Goal: Task Accomplishment & Management: Complete application form

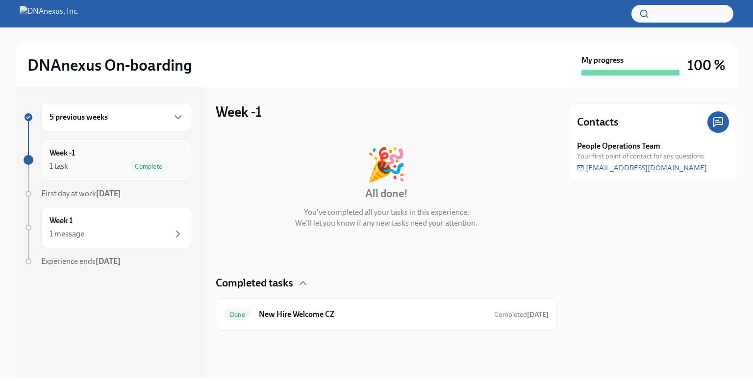
click at [151, 157] on div "Week -1 1 task Complete" at bounding box center [117, 160] width 134 height 25
click at [285, 320] on div "Done New Hire Welcome CZ Completed [DATE]" at bounding box center [386, 314] width 325 height 16
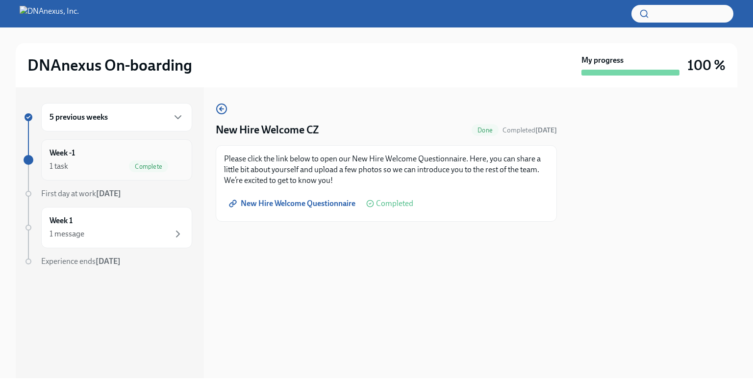
click at [142, 168] on span "Complete" at bounding box center [148, 166] width 39 height 7
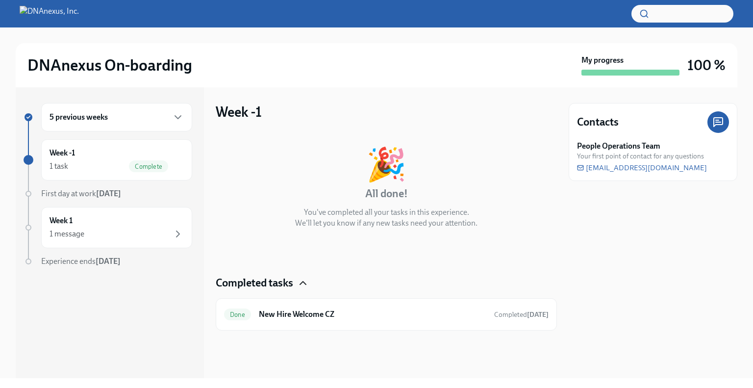
click at [305, 282] on icon "button" at bounding box center [303, 283] width 12 height 12
click at [412, 311] on h6 "New Hire Welcome CZ" at bounding box center [372, 314] width 227 height 11
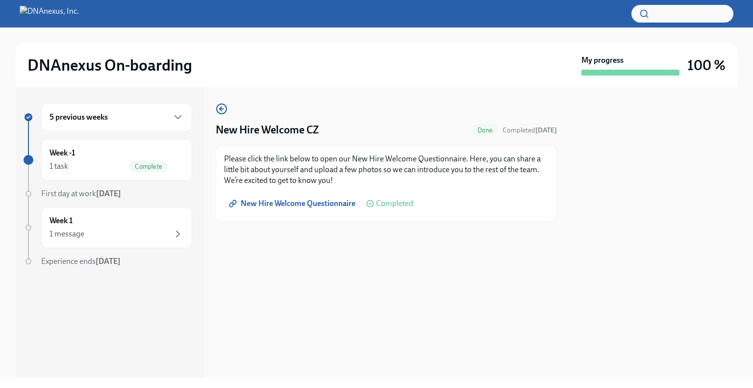
click at [228, 112] on div "New Hire Welcome CZ Done Completed [DATE] Please click the link below to open o…" at bounding box center [386, 162] width 341 height 119
click at [223, 114] on circle "button" at bounding box center [222, 109] width 10 height 10
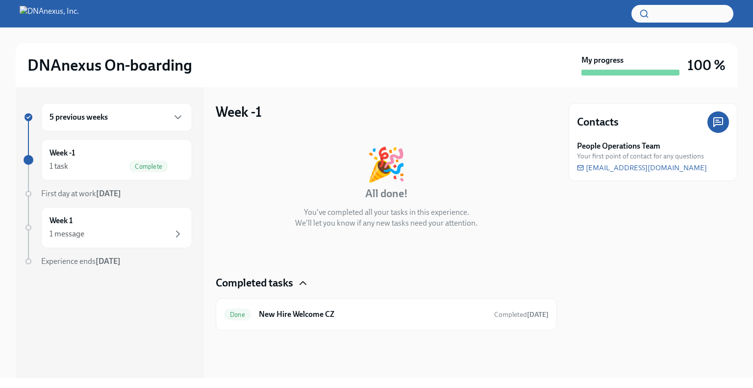
click at [303, 286] on icon "button" at bounding box center [303, 283] width 12 height 12
click at [303, 285] on icon "button" at bounding box center [303, 283] width 12 height 12
click at [175, 225] on div "Week 1 1 message" at bounding box center [117, 227] width 134 height 25
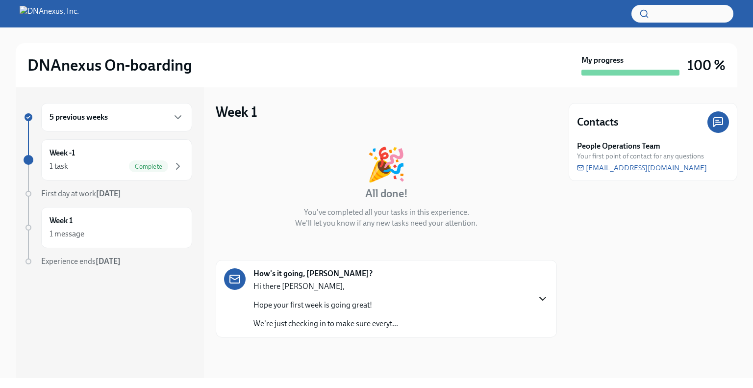
click at [540, 299] on icon "button" at bounding box center [543, 299] width 12 height 12
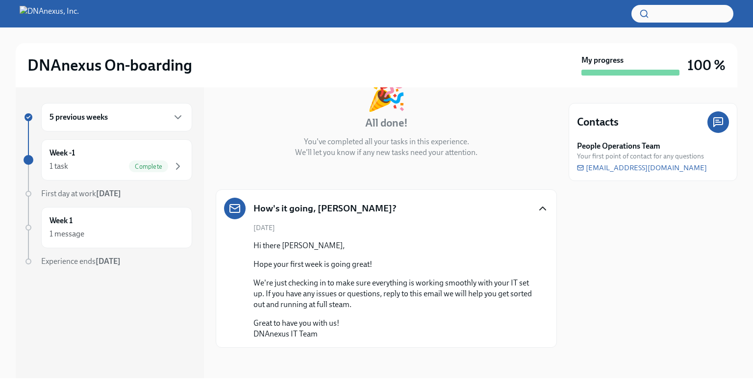
scroll to position [71, 0]
click at [174, 113] on icon "button" at bounding box center [178, 117] width 12 height 12
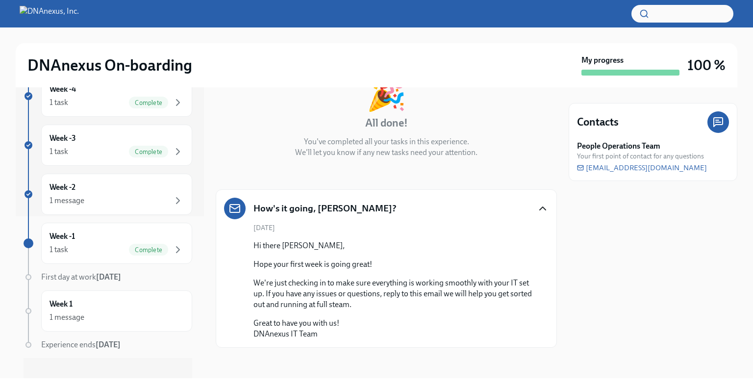
scroll to position [158, 0]
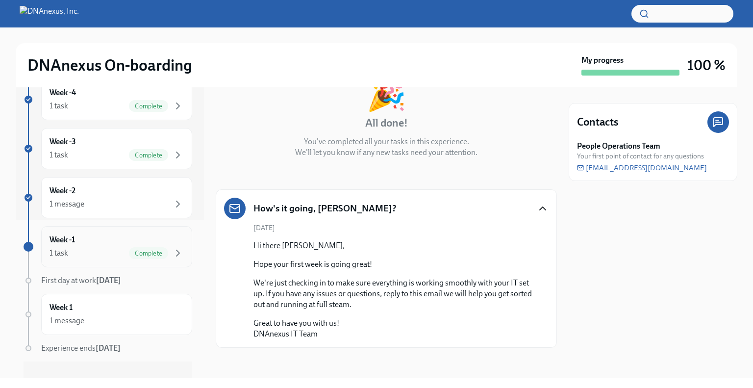
click at [102, 242] on div "Week -1 1 task Complete" at bounding box center [117, 246] width 134 height 25
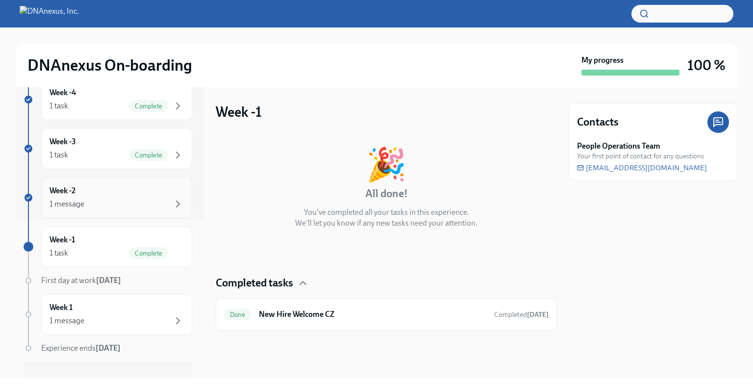
click at [110, 209] on div "Week -2 1 message" at bounding box center [116, 197] width 151 height 41
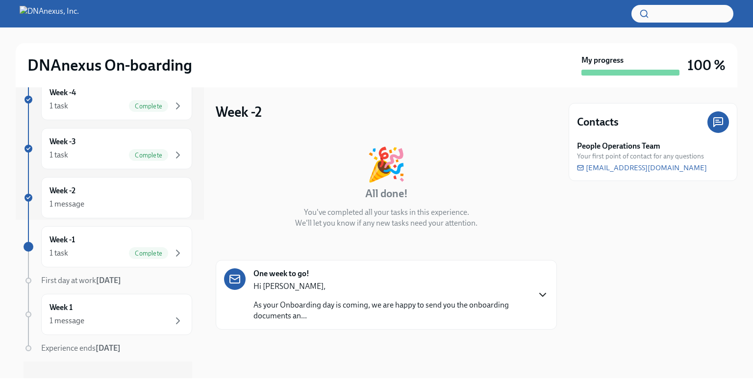
click at [545, 292] on icon "button" at bounding box center [543, 295] width 12 height 12
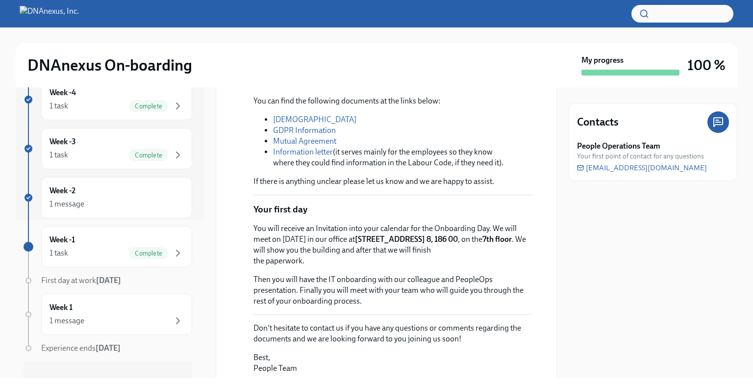
scroll to position [294, 0]
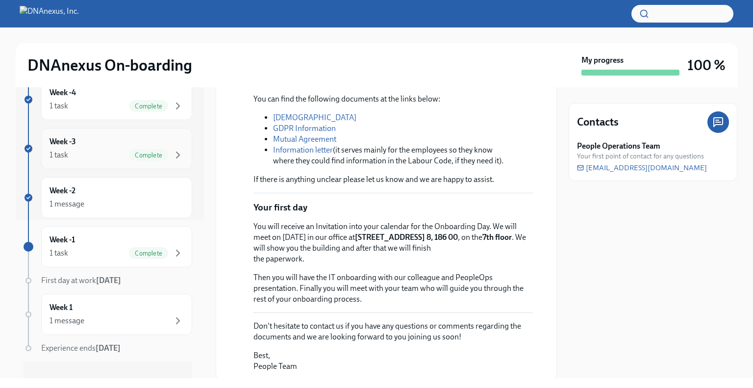
click at [126, 164] on div "Week -3 1 task Complete" at bounding box center [116, 148] width 151 height 41
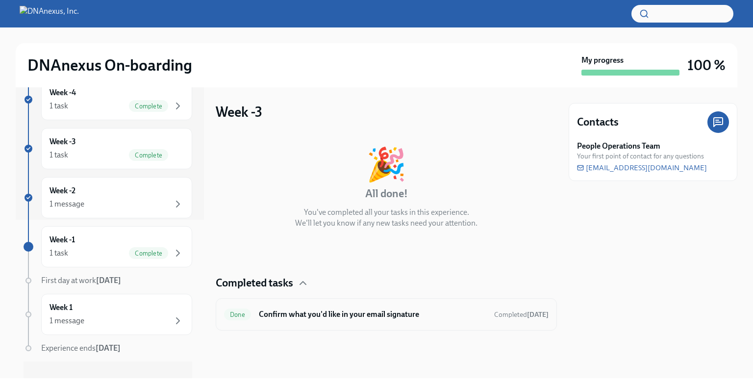
click at [327, 313] on h6 "Confirm what you'd like in your email signature" at bounding box center [372, 314] width 227 height 11
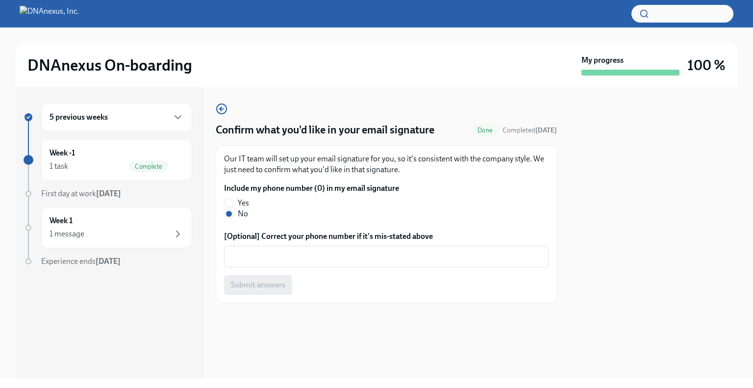
click at [131, 119] on div "5 previous weeks" at bounding box center [117, 117] width 134 height 12
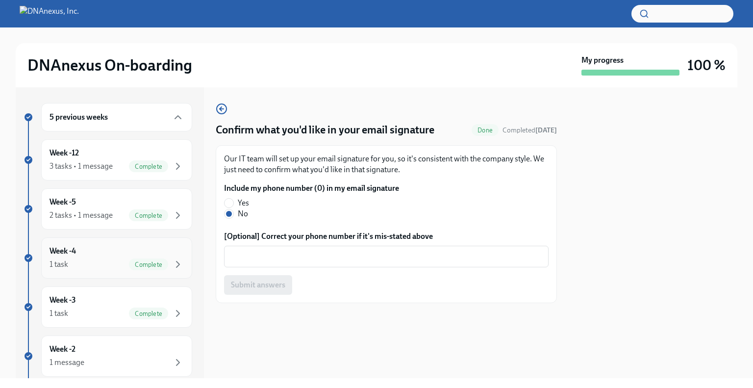
click at [112, 256] on div "Week -4 1 task Complete" at bounding box center [117, 258] width 134 height 25
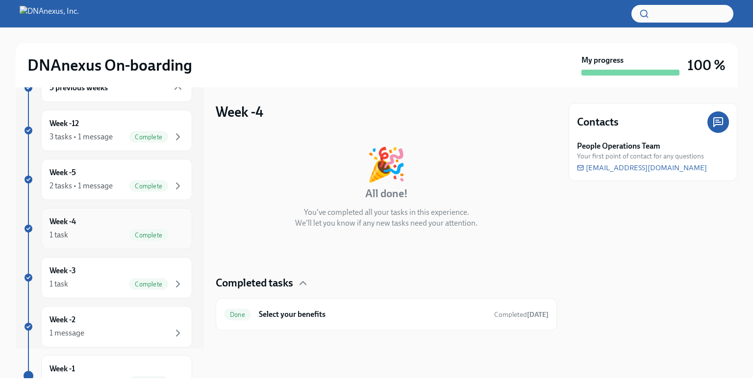
scroll to position [140, 0]
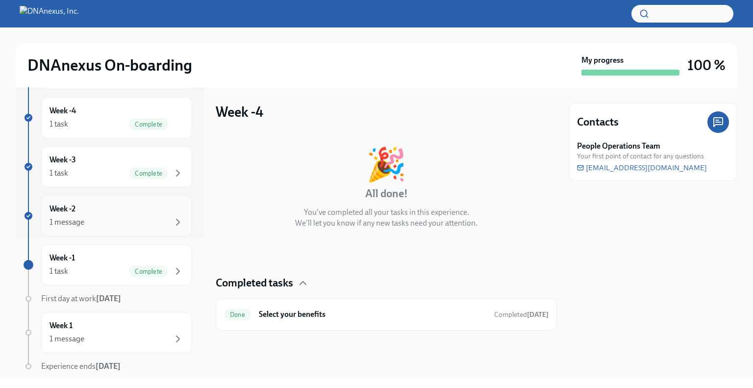
click at [112, 209] on div "Week -2 1 message" at bounding box center [117, 215] width 134 height 25
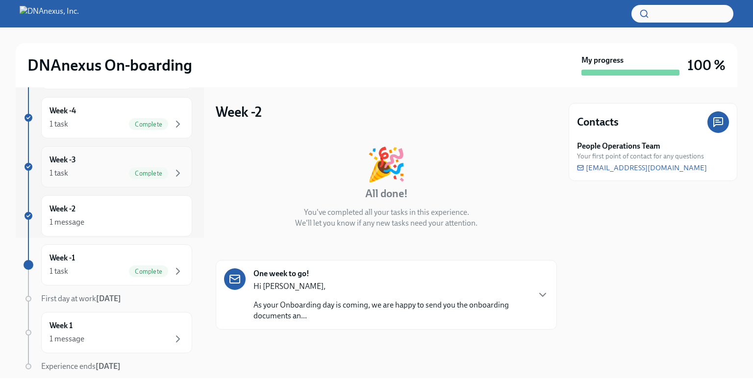
click at [113, 176] on div "1 task Complete" at bounding box center [117, 173] width 134 height 12
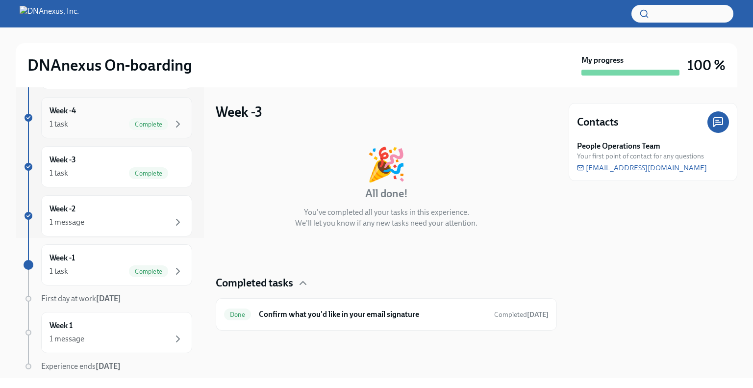
click at [97, 117] on div "Week -4 1 task Complete" at bounding box center [117, 117] width 134 height 25
click at [244, 307] on div "Done Select your benefits Completed [DATE]" at bounding box center [386, 314] width 325 height 16
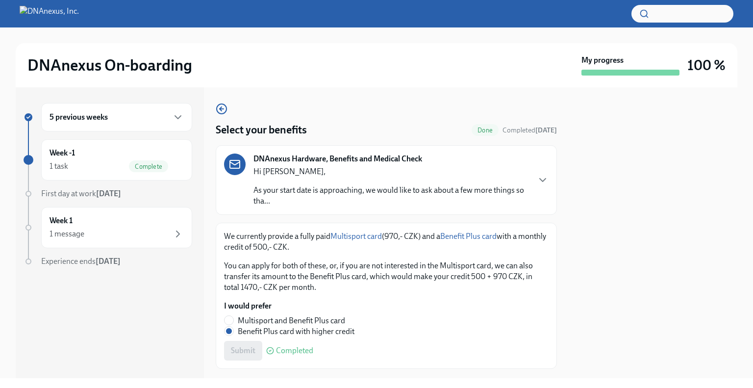
scroll to position [22, 0]
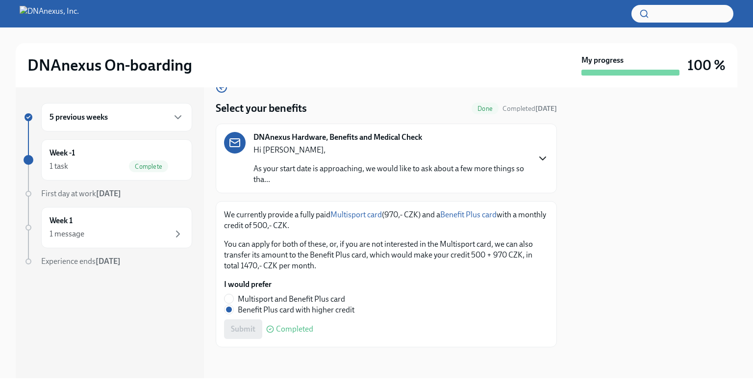
click at [538, 152] on icon "button" at bounding box center [543, 158] width 12 height 12
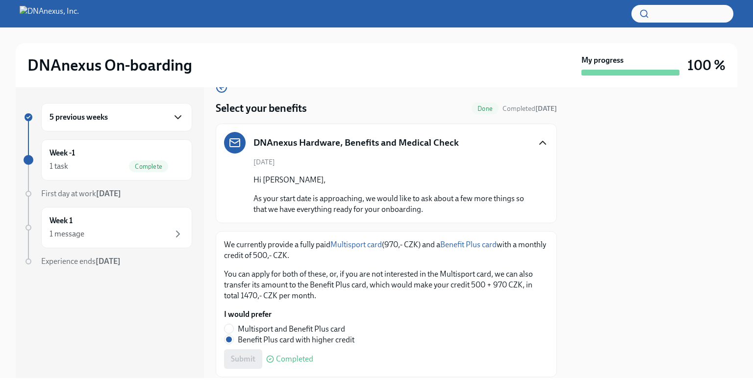
click at [182, 121] on icon "button" at bounding box center [178, 117] width 12 height 12
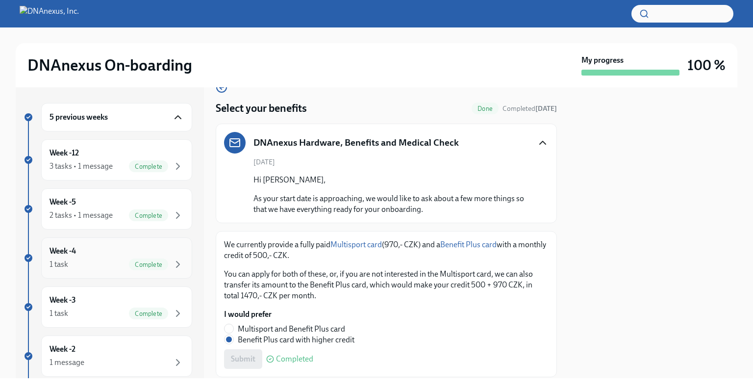
click at [105, 251] on div "Week -4 1 task Complete" at bounding box center [117, 258] width 134 height 25
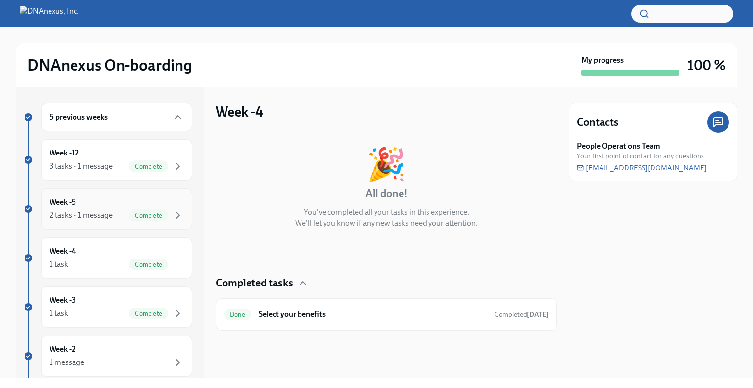
click at [102, 217] on div "2 tasks • 1 message" at bounding box center [81, 215] width 63 height 11
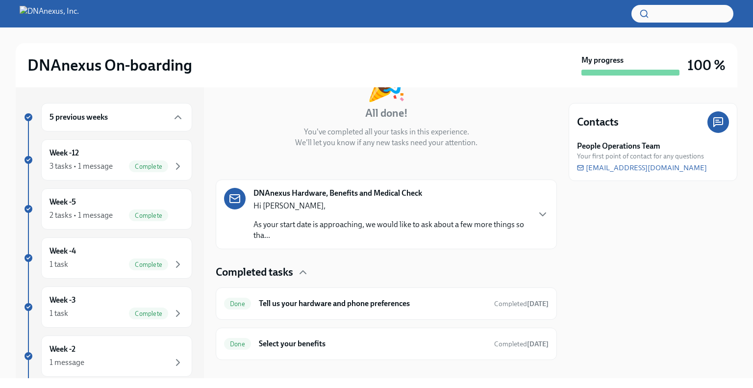
scroll to position [93, 0]
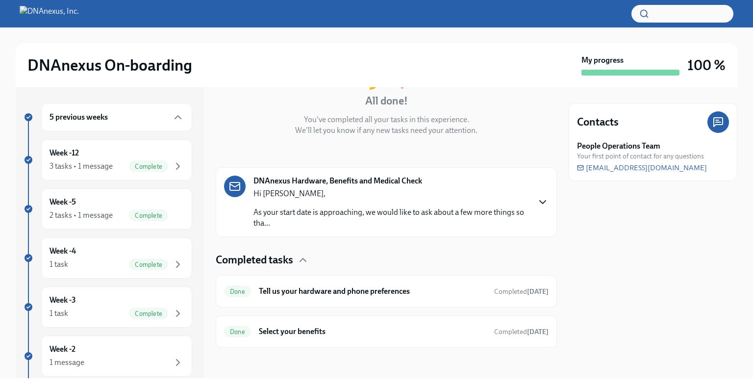
click at [537, 198] on icon "button" at bounding box center [543, 202] width 12 height 12
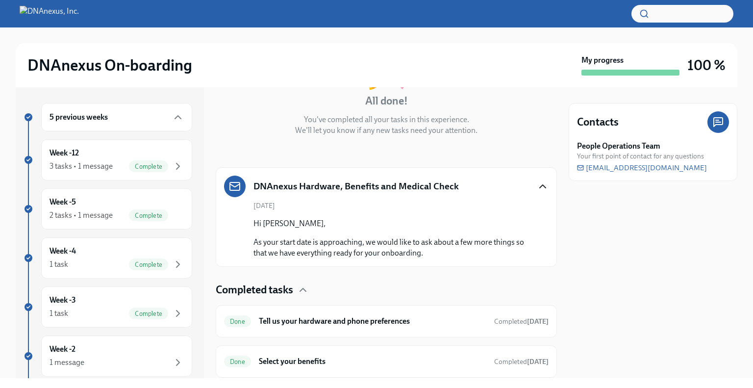
scroll to position [123, 0]
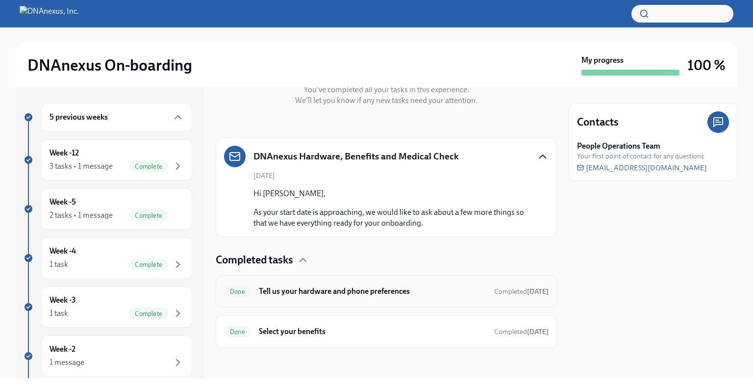
click at [468, 286] on h6 "Tell us your hardware and phone preferences" at bounding box center [372, 291] width 227 height 11
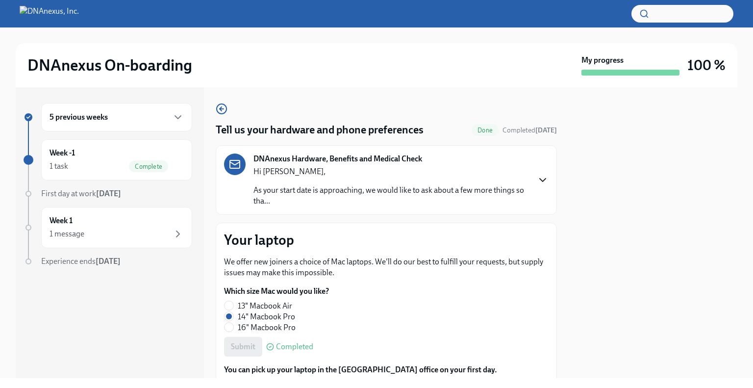
click at [537, 180] on icon "button" at bounding box center [543, 180] width 12 height 12
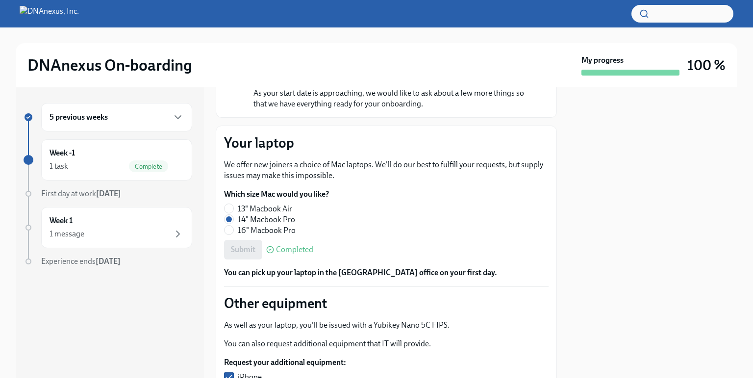
scroll to position [130, 0]
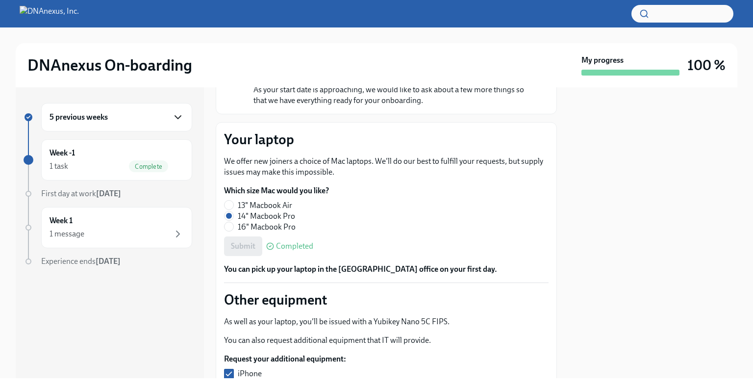
click at [173, 111] on icon "button" at bounding box center [178, 117] width 12 height 12
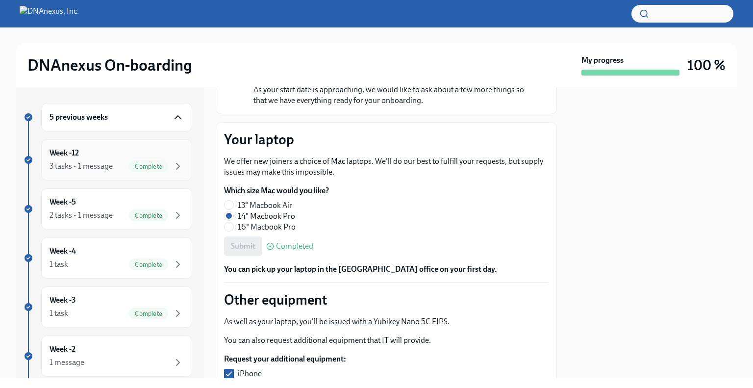
click at [115, 170] on div "3 tasks • 1 message Complete" at bounding box center [117, 166] width 134 height 12
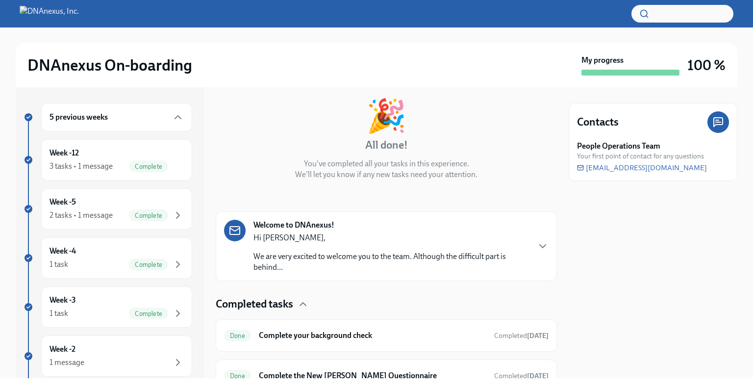
scroll to position [133, 0]
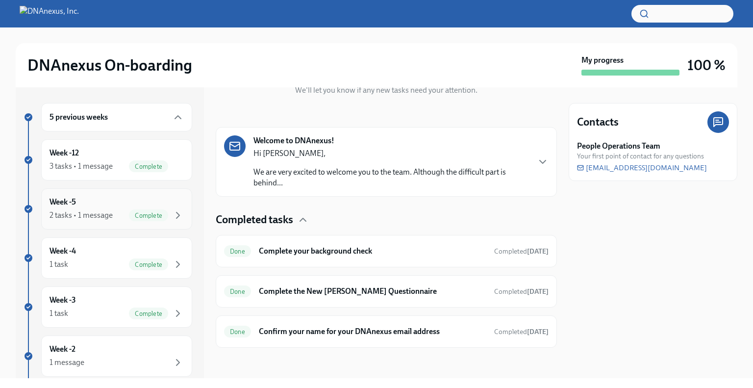
click at [113, 197] on div "Week -5 2 tasks • 1 message Complete" at bounding box center [117, 209] width 134 height 25
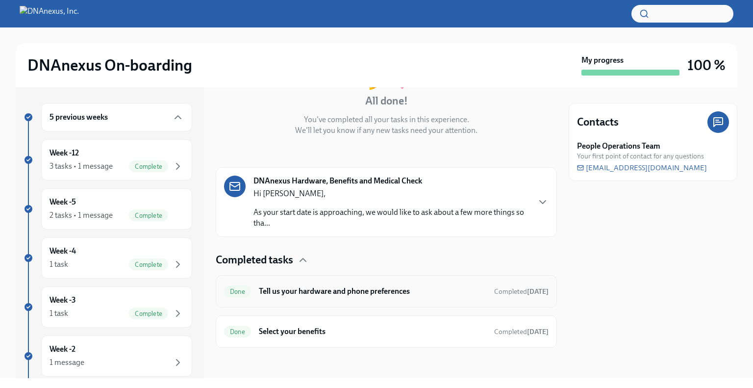
click at [385, 291] on h6 "Tell us your hardware and phone preferences" at bounding box center [372, 291] width 227 height 11
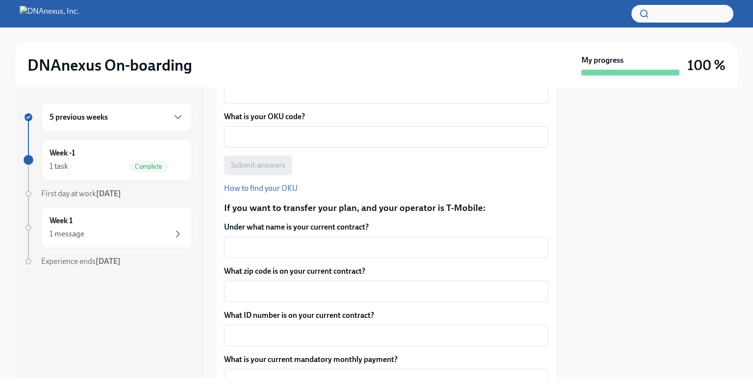
scroll to position [827, 0]
